Goal: Task Accomplishment & Management: Use online tool/utility

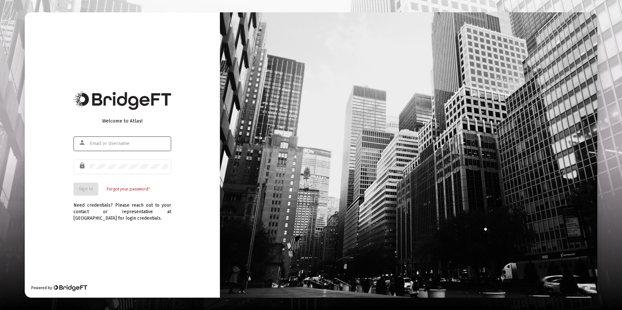
click at [112, 148] on div at bounding box center [129, 144] width 78 height 16
click at [111, 144] on input "text" at bounding box center [129, 143] width 78 height 5
click at [111, 144] on input "jfarabee" at bounding box center [129, 143] width 78 height 5
click at [155, 144] on input "jfarabee@passivecapital.comn" at bounding box center [129, 143] width 78 height 5
type input "[EMAIL_ADDRESS][DOMAIN_NAME]"
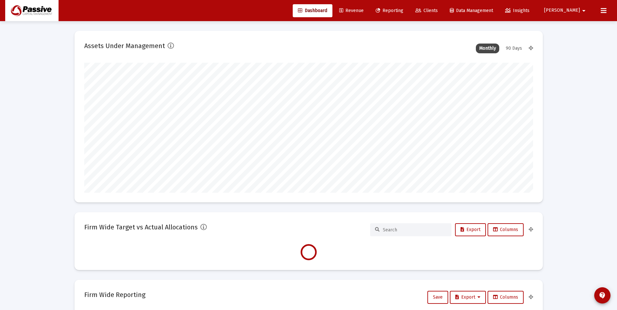
scroll to position [130, 242]
type input "[DATE]"
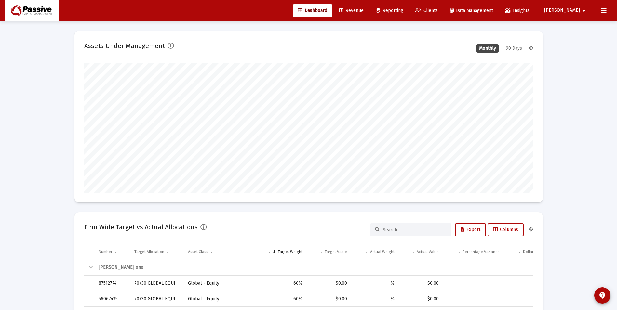
click at [576, 12] on span "[PERSON_NAME]" at bounding box center [562, 11] width 36 height 6
click at [585, 48] on button "Logout" at bounding box center [582, 43] width 39 height 16
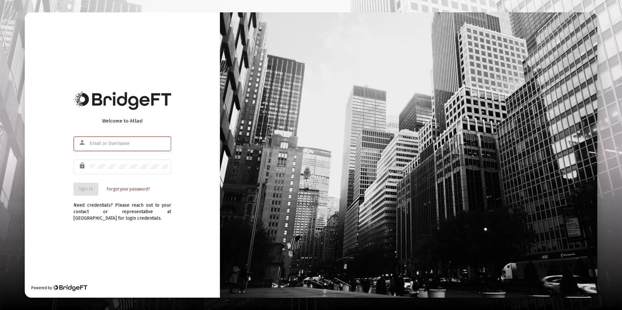
click at [109, 143] on input "text" at bounding box center [129, 143] width 78 height 5
click at [111, 145] on input "text" at bounding box center [129, 143] width 78 height 5
type input "[EMAIL_ADDRESS][DOMAIN_NAME]"
click at [80, 167] on mat-icon "lock" at bounding box center [83, 166] width 8 height 8
drag, startPoint x: 137, startPoint y: 232, endPoint x: 111, endPoint y: 242, distance: 27.9
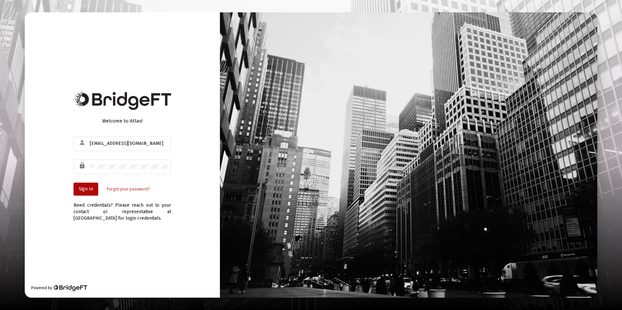
click at [111, 242] on div "Welcome to Atlas! person [EMAIL_ADDRESS][DOMAIN_NAME] lock Sign In Forgot your …" at bounding box center [122, 154] width 195 height 285
click at [81, 189] on span "Sign In" at bounding box center [86, 189] width 14 height 6
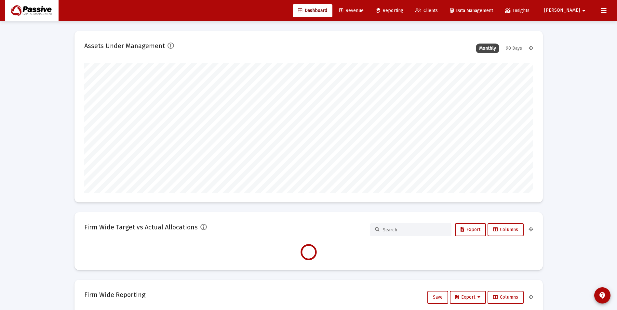
scroll to position [130, 449]
type input "[DATE]"
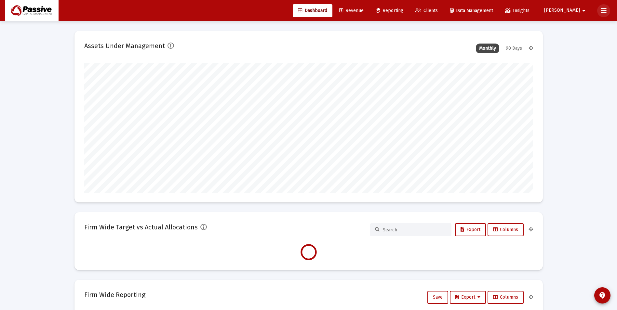
click at [605, 11] on icon at bounding box center [603, 11] width 6 height 8
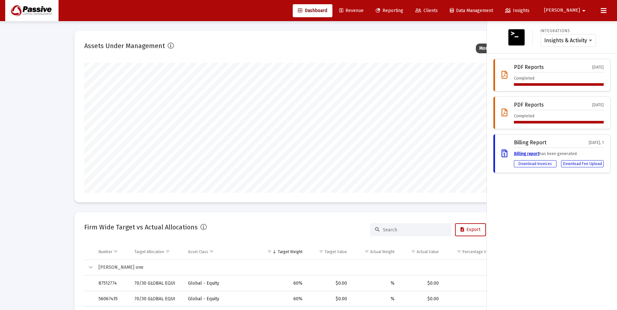
click at [584, 8] on mat-icon "arrow_drop_down" at bounding box center [584, 10] width 8 height 13
click at [579, 26] on span "Settings" at bounding box center [586, 28] width 19 height 16
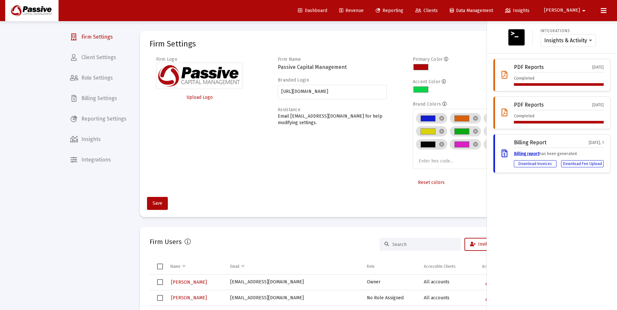
click at [108, 111] on div at bounding box center [308, 155] width 617 height 310
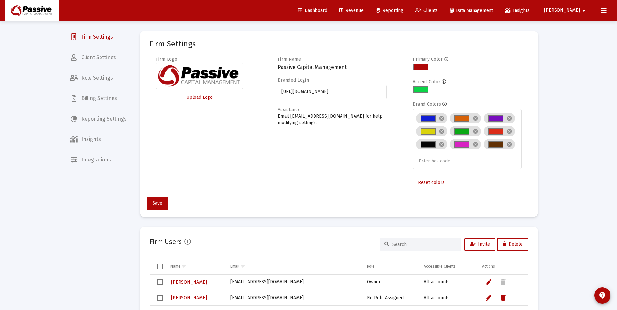
click at [100, 60] on span "Client Settings" at bounding box center [98, 58] width 67 height 16
click at [97, 38] on span "Firm Settings" at bounding box center [98, 37] width 67 height 16
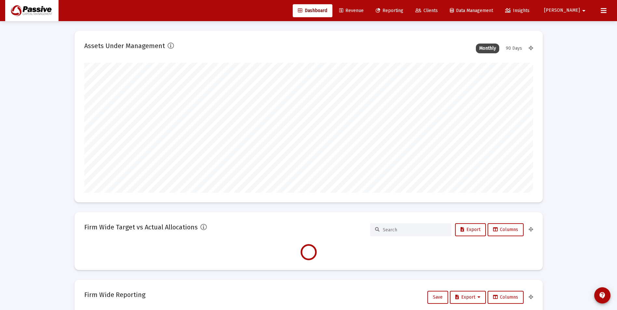
type input "[DATE]"
click at [403, 10] on span "Reporting" at bounding box center [389, 11] width 28 height 6
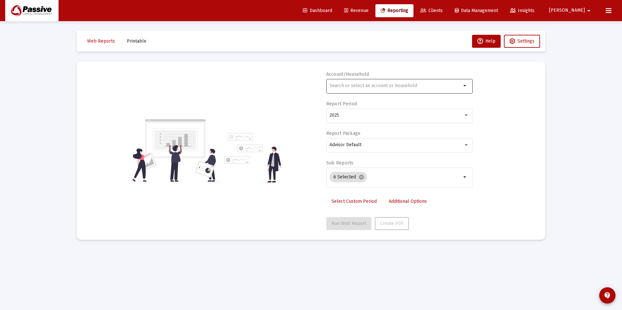
click at [365, 85] on input "text" at bounding box center [395, 85] width 132 height 5
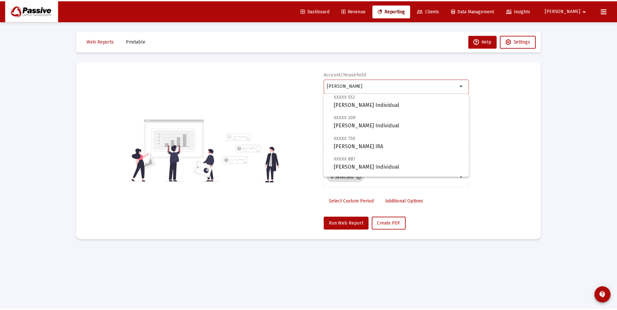
scroll to position [198, 0]
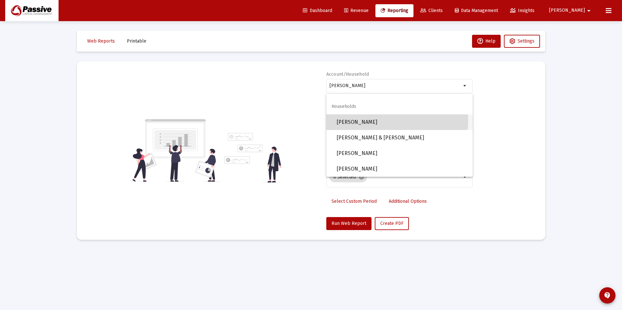
click at [375, 120] on span "[PERSON_NAME]" at bounding box center [401, 122] width 131 height 16
type input "[PERSON_NAME]"
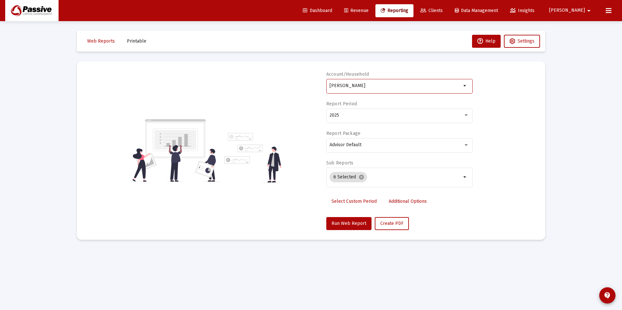
click at [362, 203] on span "Select Custom Period" at bounding box center [353, 202] width 45 height 6
click at [394, 116] on icon "Open calendar" at bounding box center [392, 115] width 7 height 7
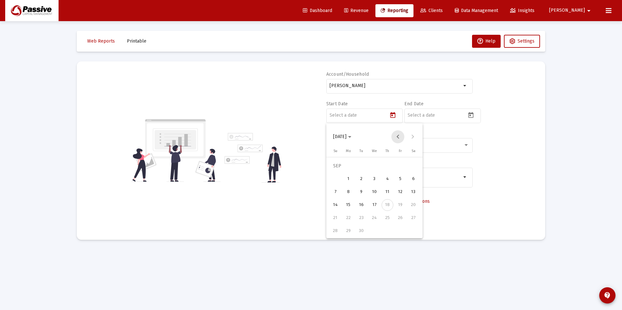
click at [395, 138] on button "Previous month" at bounding box center [397, 136] width 13 height 13
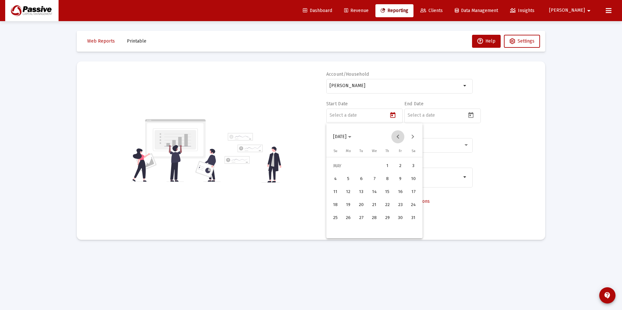
click at [395, 138] on button "Previous month" at bounding box center [397, 136] width 13 height 13
click at [396, 138] on button "Previous month" at bounding box center [397, 136] width 13 height 13
click at [377, 165] on div "1" at bounding box center [374, 166] width 12 height 12
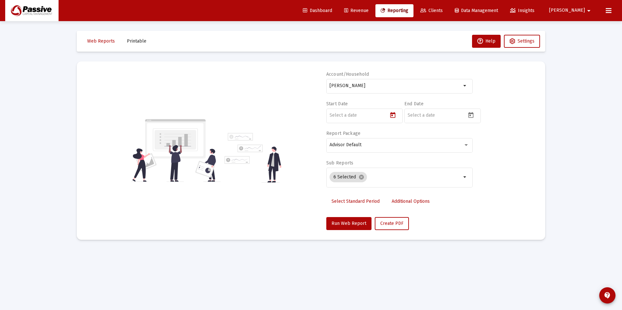
type input "2025-01-01"
click at [471, 115] on icon "Open calendar" at bounding box center [470, 115] width 7 height 7
click at [476, 140] on button "Previous month" at bounding box center [475, 136] width 13 height 13
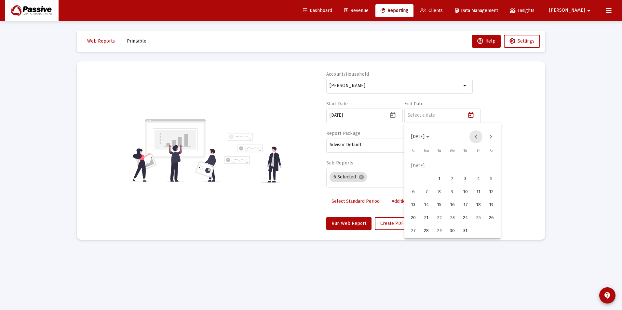
click at [476, 140] on button "Previous month" at bounding box center [475, 136] width 13 height 13
click at [491, 139] on button "Next month" at bounding box center [490, 136] width 13 height 13
click at [430, 229] on div "30" at bounding box center [426, 231] width 12 height 12
type input "2025-06-30"
click at [352, 225] on span "Run Web Report" at bounding box center [348, 224] width 35 height 6
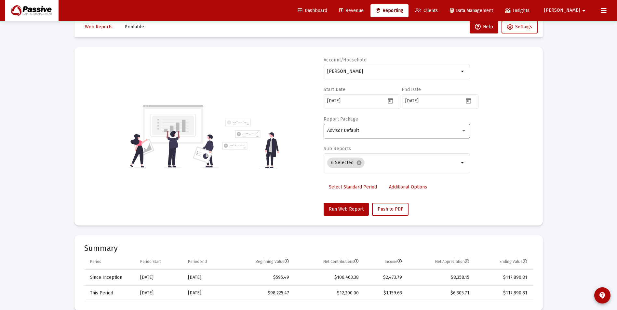
scroll to position [0, 0]
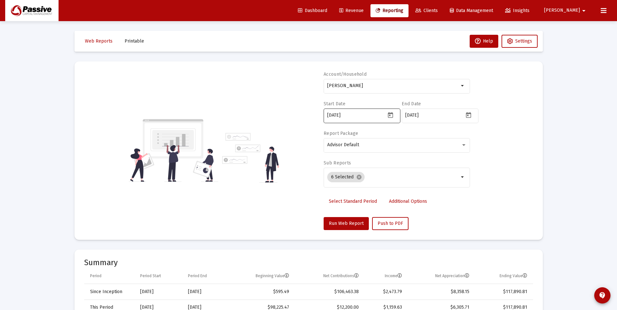
click at [390, 114] on icon "Open calendar" at bounding box center [390, 115] width 7 height 7
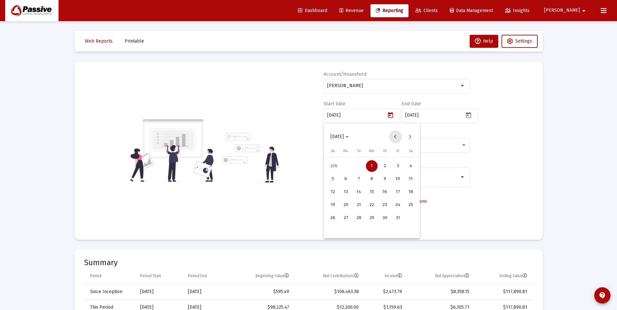
click at [393, 136] on button "Previous month" at bounding box center [395, 136] width 13 height 13
click at [409, 139] on button "Next month" at bounding box center [409, 136] width 13 height 13
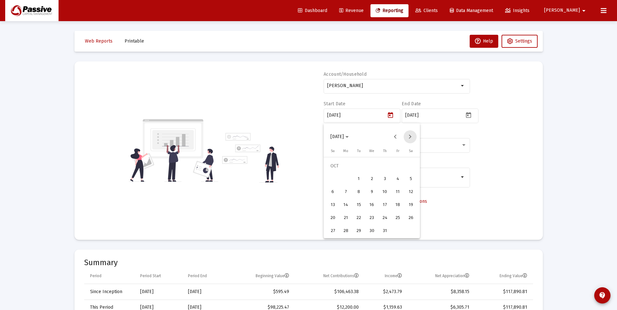
click at [409, 139] on button "Next month" at bounding box center [409, 136] width 13 height 13
click at [397, 139] on button "Previous month" at bounding box center [395, 136] width 13 height 13
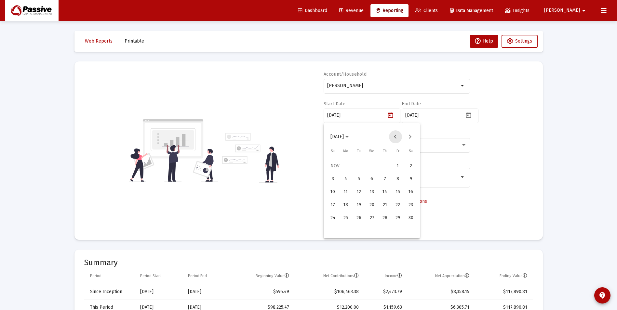
click at [397, 139] on button "Previous month" at bounding box center [395, 136] width 13 height 13
click at [348, 177] on div "1" at bounding box center [346, 179] width 12 height 12
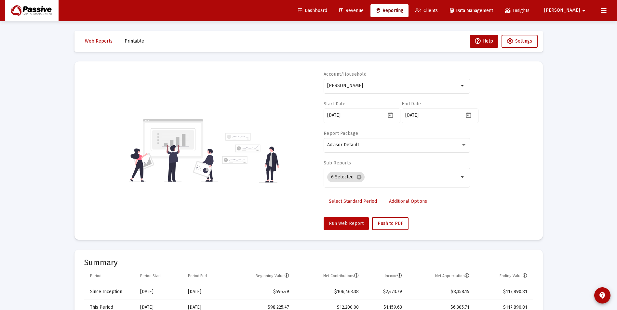
click at [346, 225] on span "Run Web Report" at bounding box center [346, 224] width 35 height 6
click at [372, 117] on input "2024-07-01" at bounding box center [356, 115] width 59 height 5
click at [389, 114] on icon "Open calendar" at bounding box center [390, 115] width 7 height 7
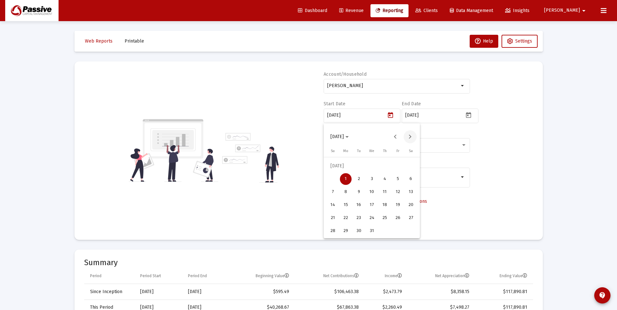
click at [409, 139] on button "Next month" at bounding box center [409, 136] width 13 height 13
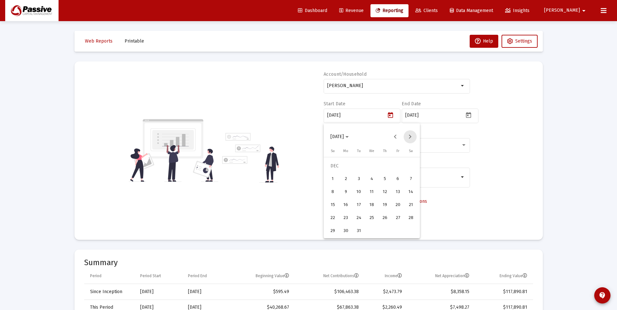
click at [409, 139] on button "Next month" at bounding box center [409, 136] width 13 height 13
click at [359, 179] on div "1" at bounding box center [359, 179] width 12 height 12
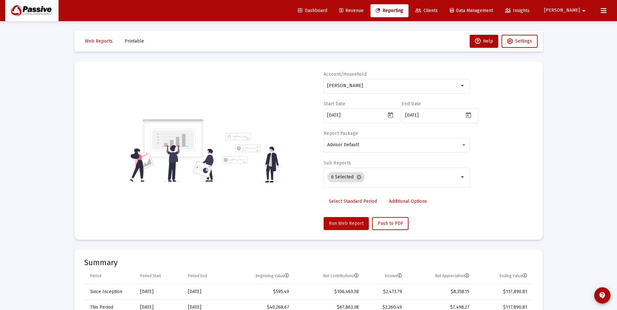
click at [334, 227] on button "Run Web Report" at bounding box center [345, 223] width 45 height 13
click at [392, 113] on icon "Open calendar" at bounding box center [390, 115] width 5 height 6
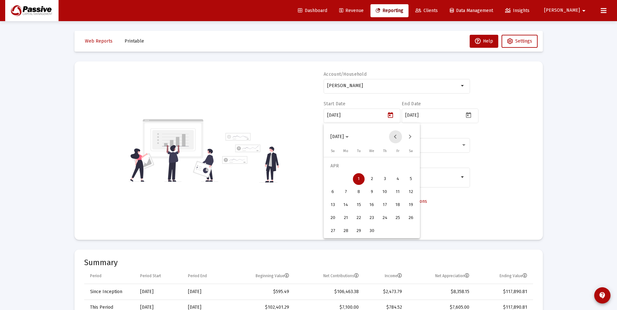
click at [393, 138] on button "Previous month" at bounding box center [395, 136] width 13 height 13
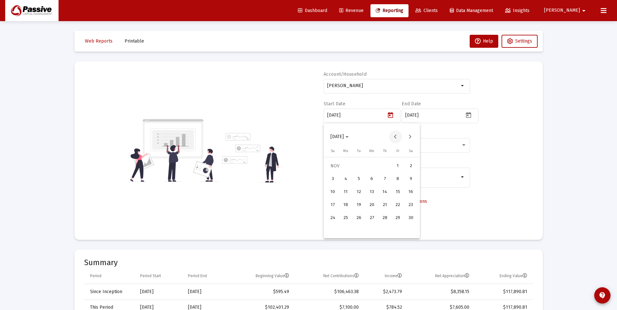
click at [393, 139] on button "Previous month" at bounding box center [395, 136] width 13 height 13
click at [344, 178] on div "1" at bounding box center [346, 179] width 12 height 12
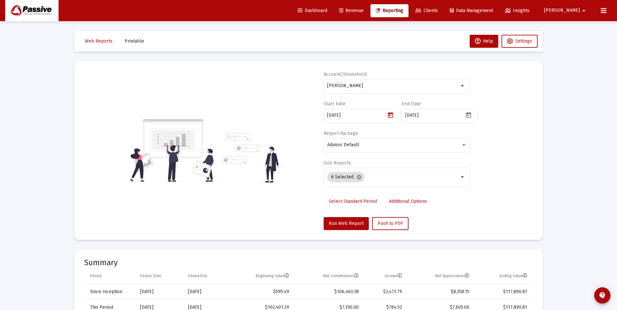
type input "2024-07-01"
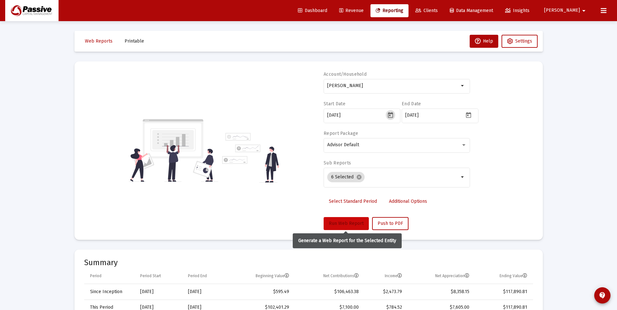
click at [340, 224] on span "Run Web Report" at bounding box center [346, 224] width 35 height 6
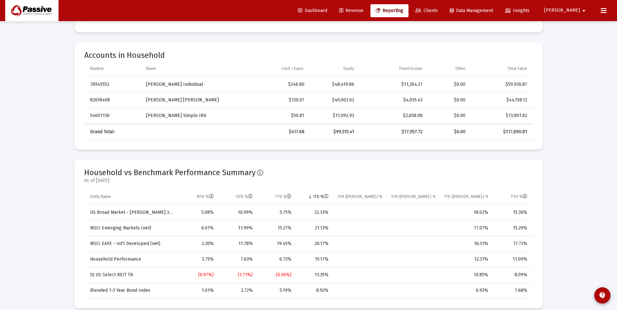
scroll to position [390, 0]
